Goal: Information Seeking & Learning: Find specific page/section

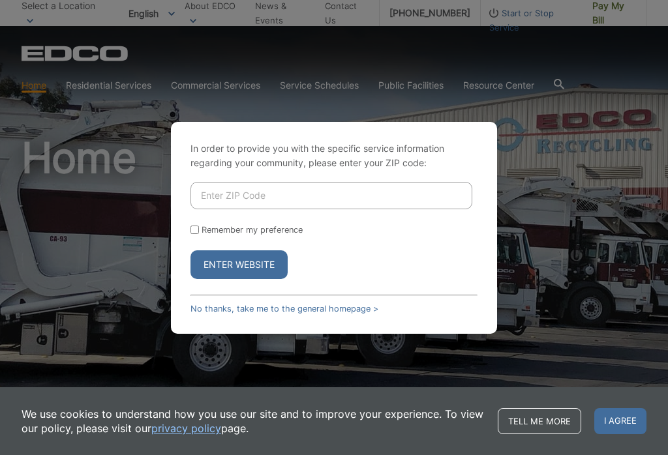
click at [411, 194] on input "Enter ZIP Code" at bounding box center [331, 195] width 282 height 27
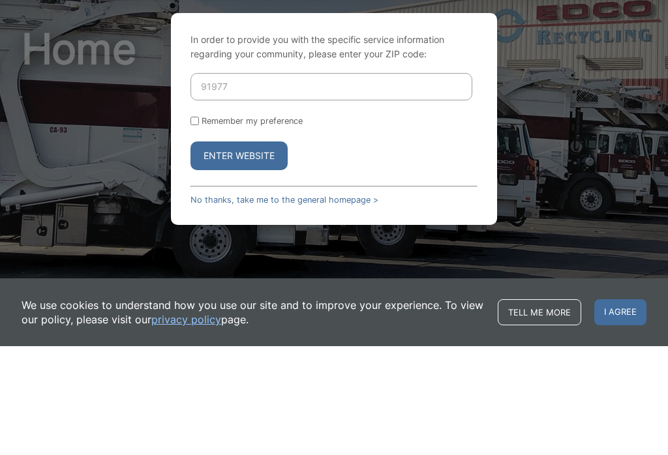
type input "91977"
click at [267, 250] on button "Enter Website" at bounding box center [238, 264] width 97 height 29
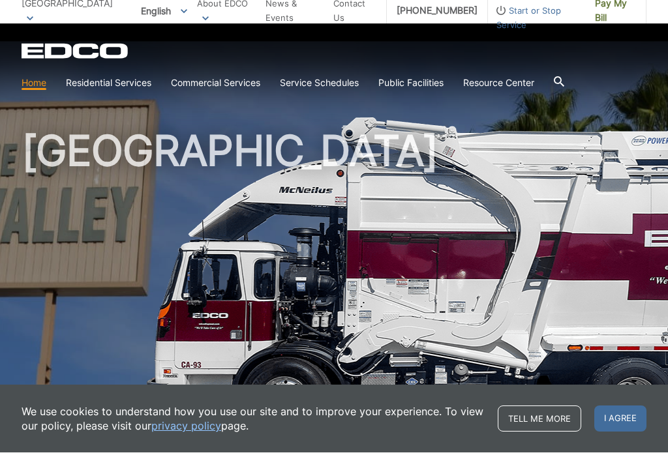
scroll to position [14, 0]
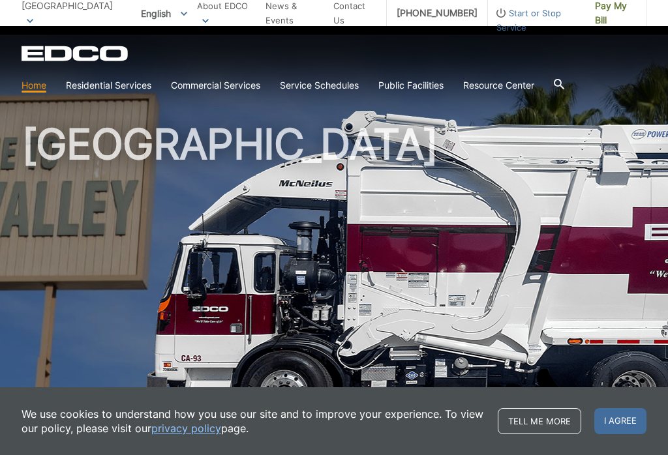
click at [111, 80] on link "Residential Services" at bounding box center [108, 85] width 85 height 14
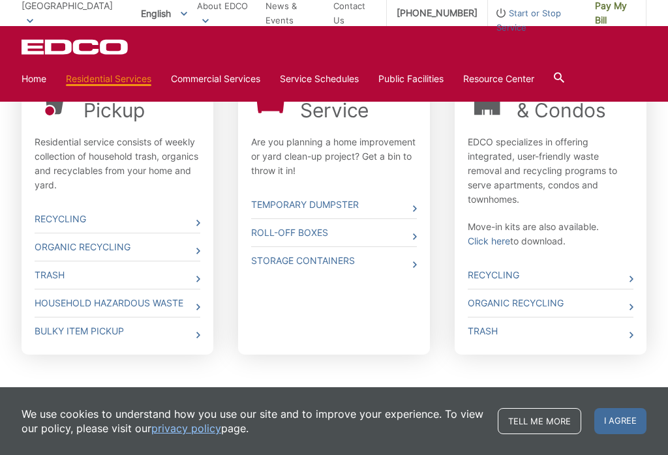
scroll to position [460, 0]
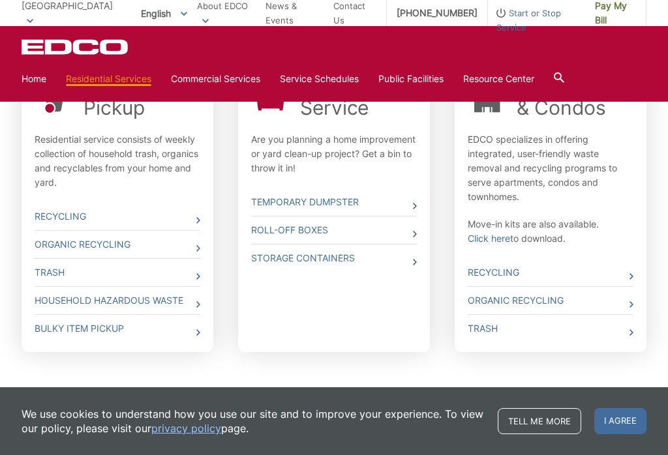
click at [168, 267] on link "Trash" at bounding box center [118, 272] width 166 height 27
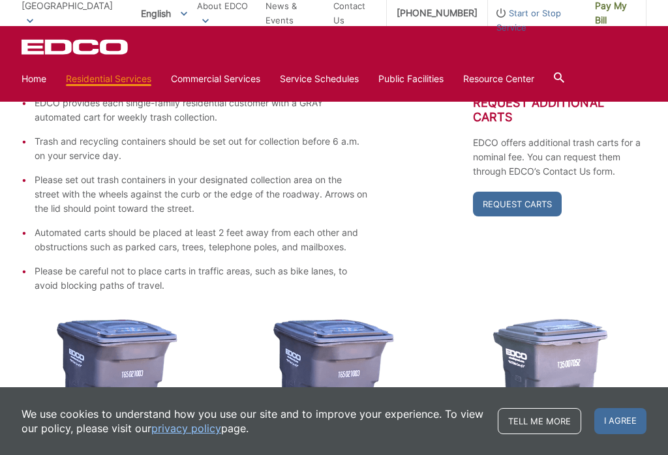
scroll to position [254, 0]
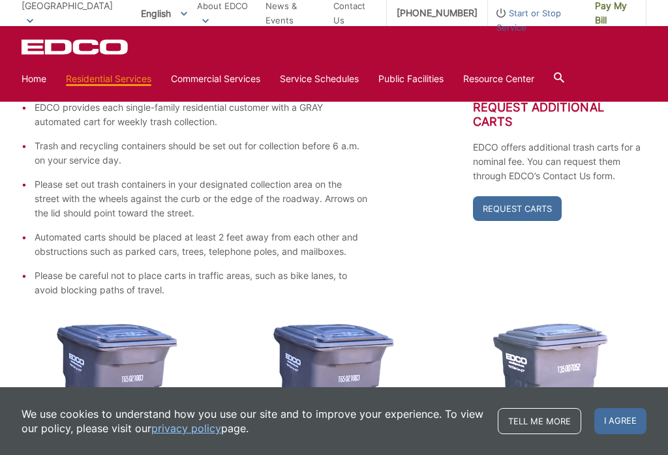
click at [526, 201] on link "Request Carts" at bounding box center [517, 208] width 89 height 25
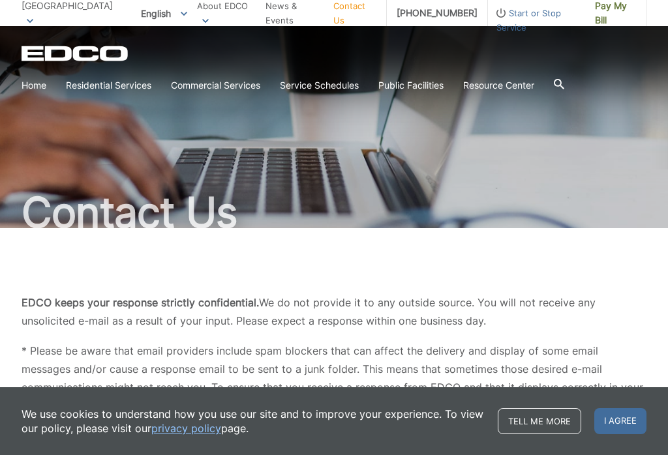
click at [564, 75] on div at bounding box center [559, 85] width 10 height 25
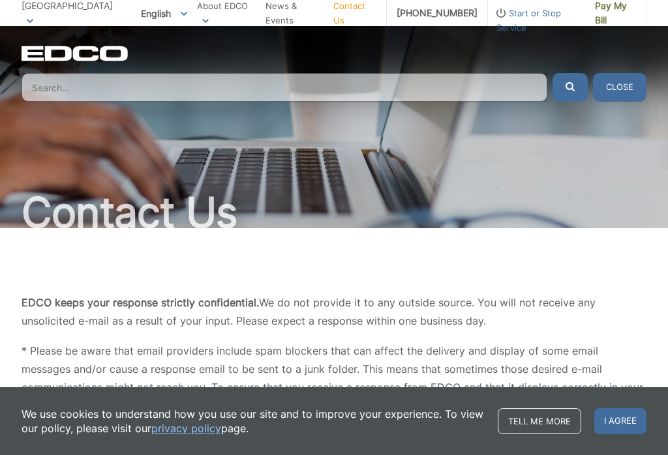
click at [193, 84] on input "Search" at bounding box center [285, 87] width 526 height 29
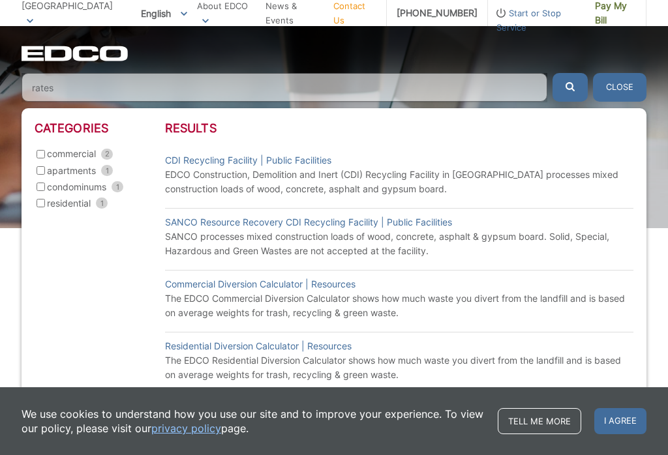
type input "rates"
click at [567, 89] on button "submit" at bounding box center [569, 87] width 35 height 29
click at [44, 202] on input "residential 1" at bounding box center [41, 203] width 8 height 8
checkbox input "true"
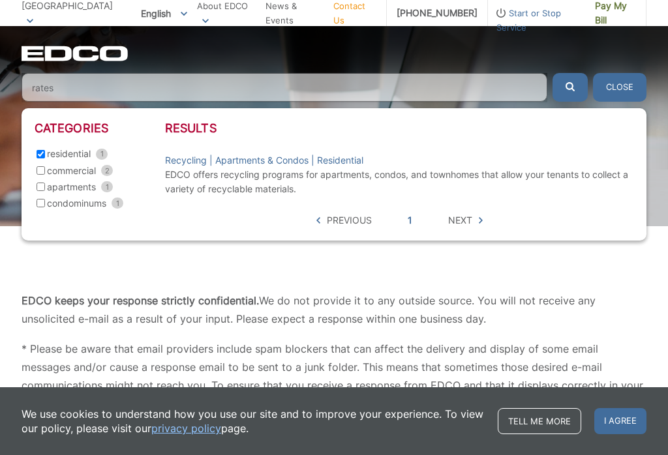
scroll to position [3, 0]
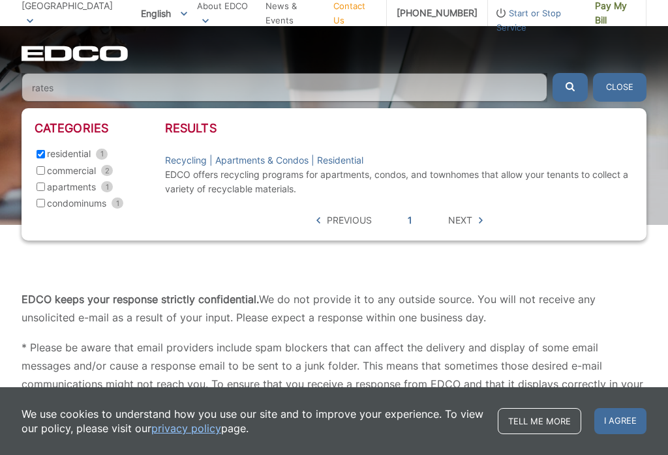
click at [469, 222] on span "Next" at bounding box center [460, 220] width 24 height 14
click at [464, 222] on span "Next" at bounding box center [460, 220] width 24 height 14
click at [411, 220] on link "1" at bounding box center [409, 220] width 5 height 14
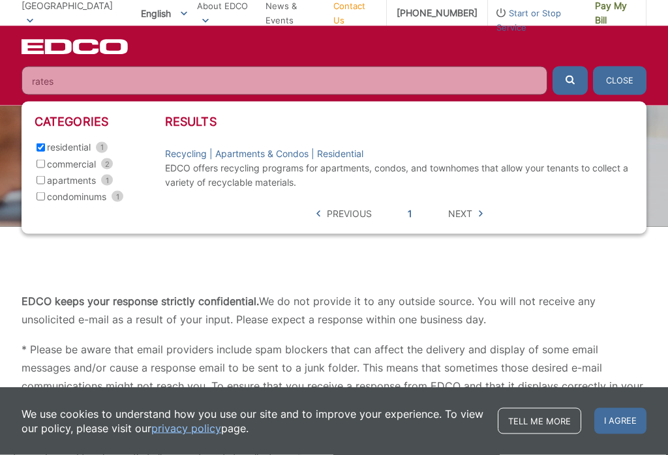
scroll to position [0, 0]
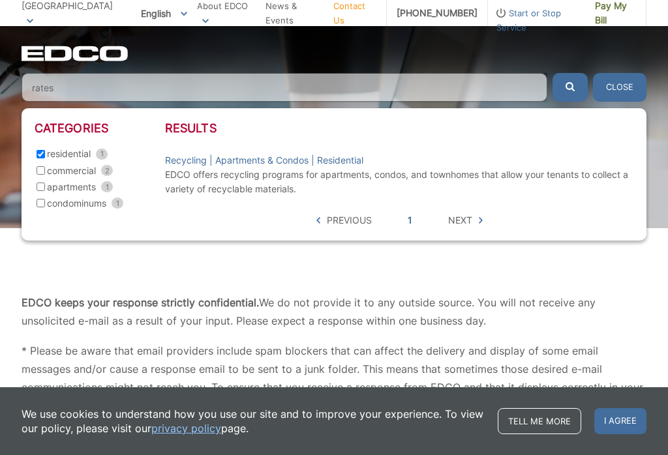
click at [463, 221] on span "Next" at bounding box center [460, 220] width 24 height 14
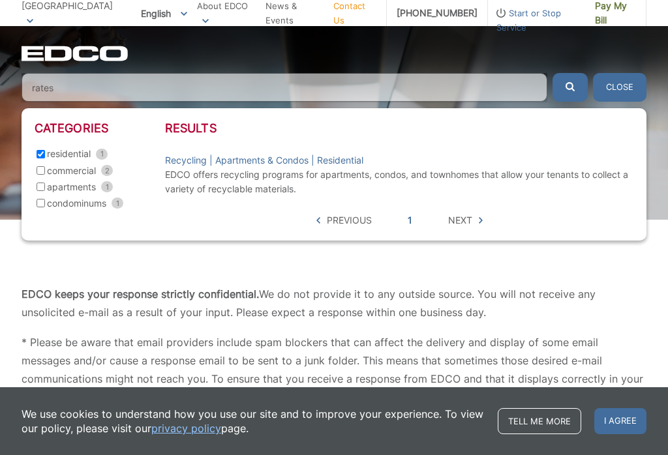
scroll to position [3, 0]
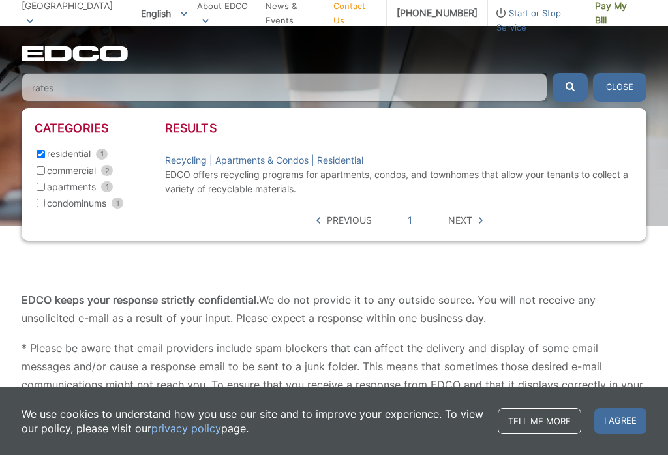
click at [627, 81] on button "Close" at bounding box center [619, 87] width 53 height 29
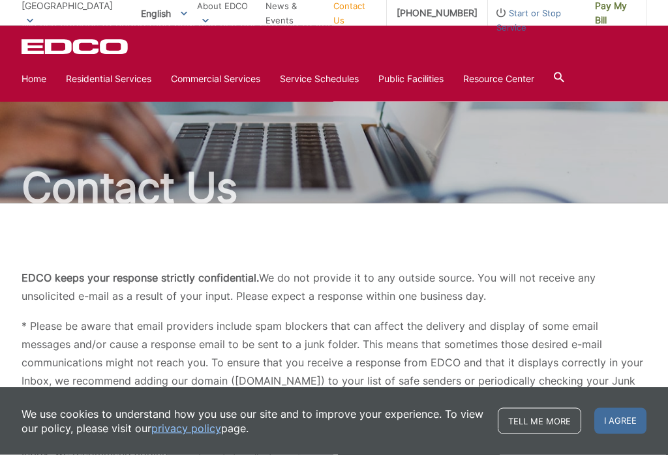
scroll to position [0, 0]
